Goal: Transaction & Acquisition: Purchase product/service

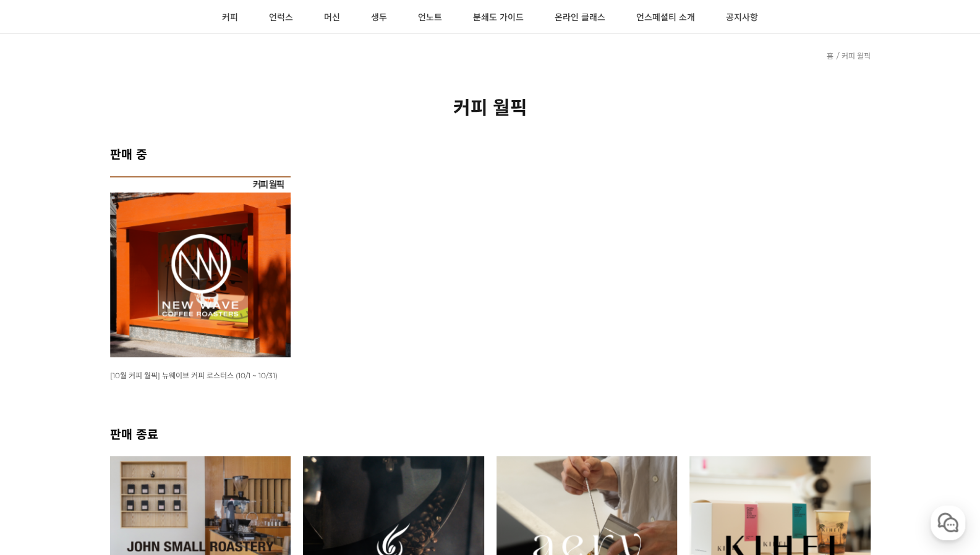
scroll to position [62, 0]
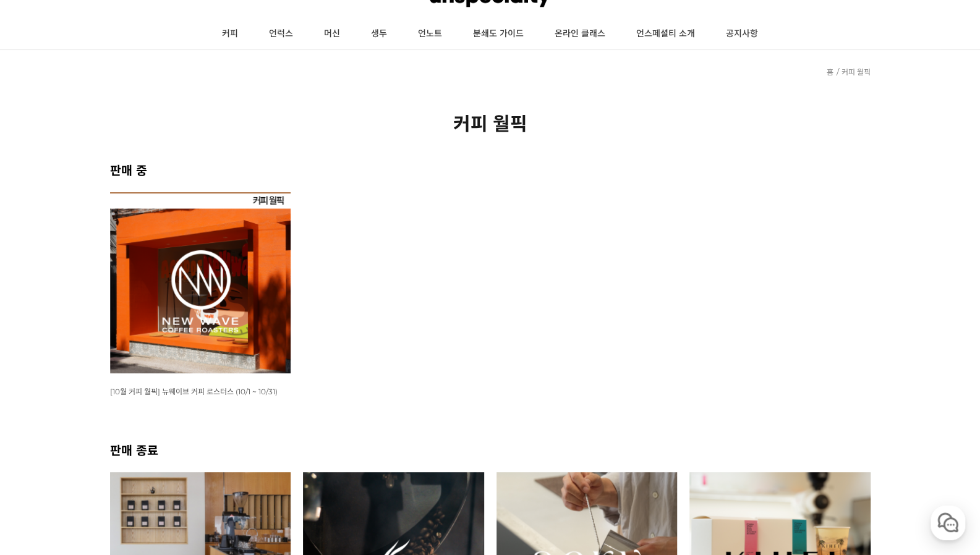
click at [192, 203] on img at bounding box center [200, 282] width 181 height 181
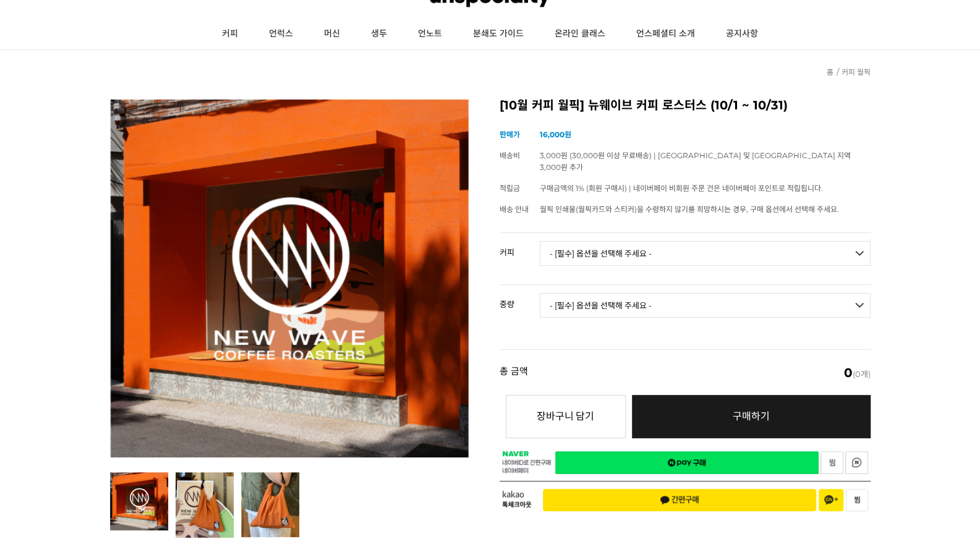
click at [693, 245] on select "- [필수] 옵션을 선택해 주세요 - ------------------- 언스페셜티 분쇄도 가이드 종이 받기 (주문 1건당 최대 1개 제공) …" at bounding box center [705, 253] width 331 height 25
click at [692, 245] on select "- [필수] 옵션을 선택해 주세요 - ------------------- 언스페셜티 분쇄도 가이드 종이 받기 (주문 1건당 최대 1개 제공) …" at bounding box center [705, 253] width 331 height 25
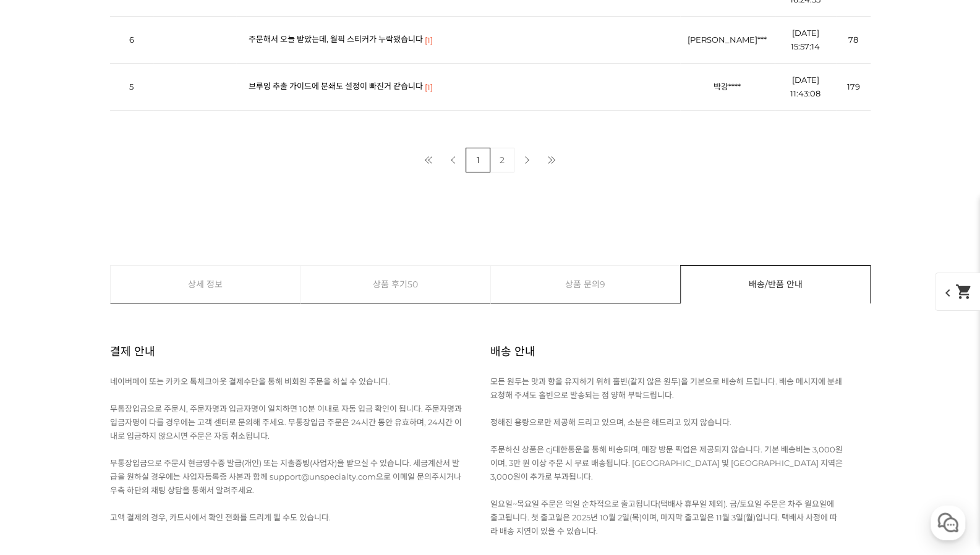
scroll to position [14776, 0]
